Goal: Book appointment/travel/reservation

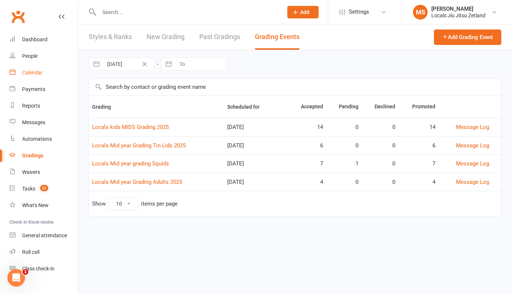
click at [31, 71] on div "Calendar" at bounding box center [32, 73] width 21 height 6
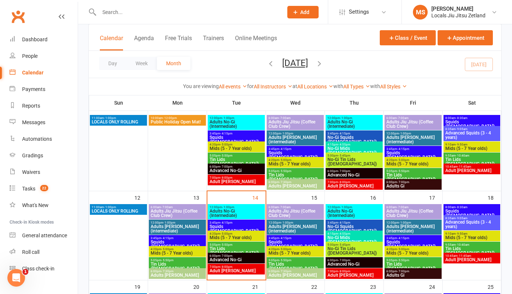
scroll to position [146, 0]
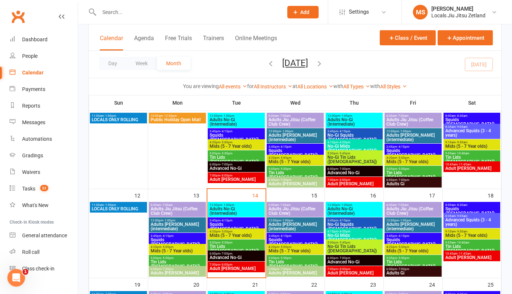
click at [229, 210] on span "Adults No-Gi (Intermediate)" at bounding box center [236, 211] width 54 height 9
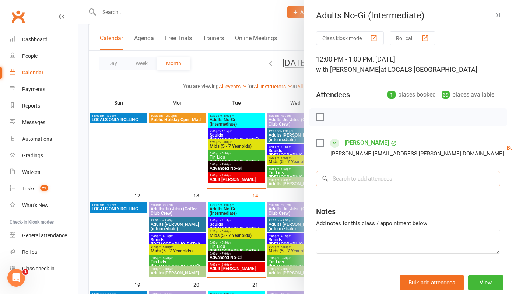
click at [333, 187] on input "search" at bounding box center [408, 178] width 184 height 15
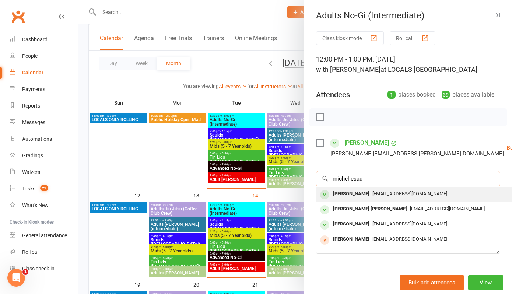
type input "michellesau"
click at [334, 199] on div "[PERSON_NAME]" at bounding box center [351, 194] width 42 height 11
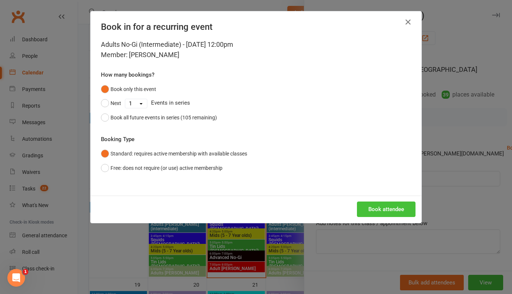
click at [378, 214] on button "Book attendee" at bounding box center [386, 209] width 59 height 15
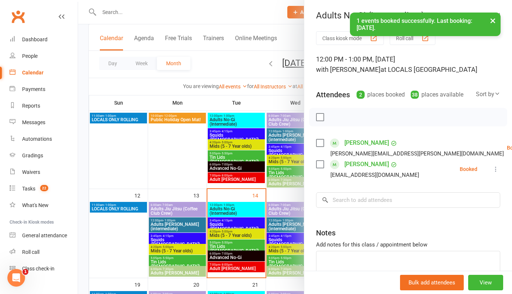
click at [207, 62] on div at bounding box center [295, 147] width 434 height 294
